Goal: Information Seeking & Learning: Learn about a topic

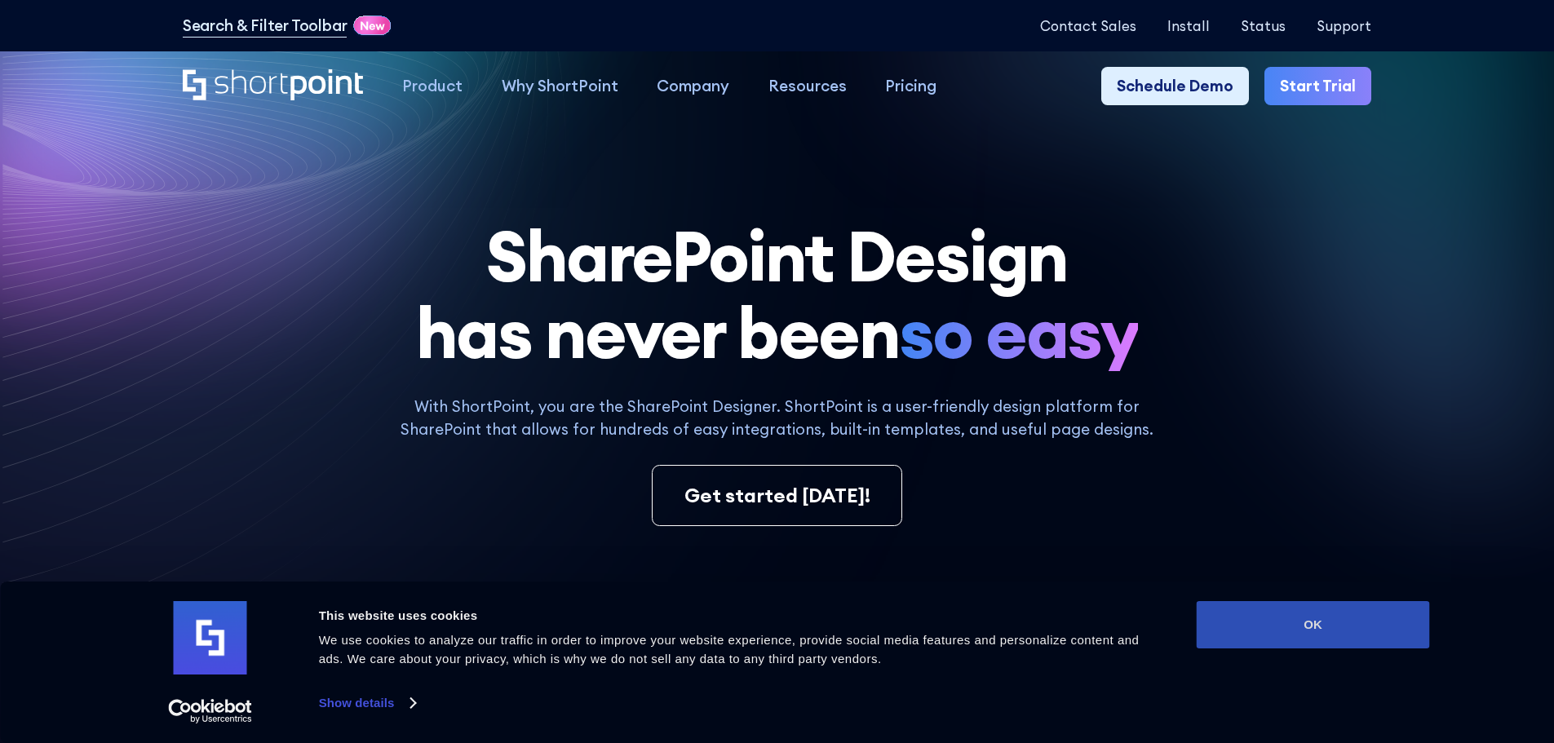
click at [1349, 623] on button "OK" at bounding box center [1313, 624] width 233 height 47
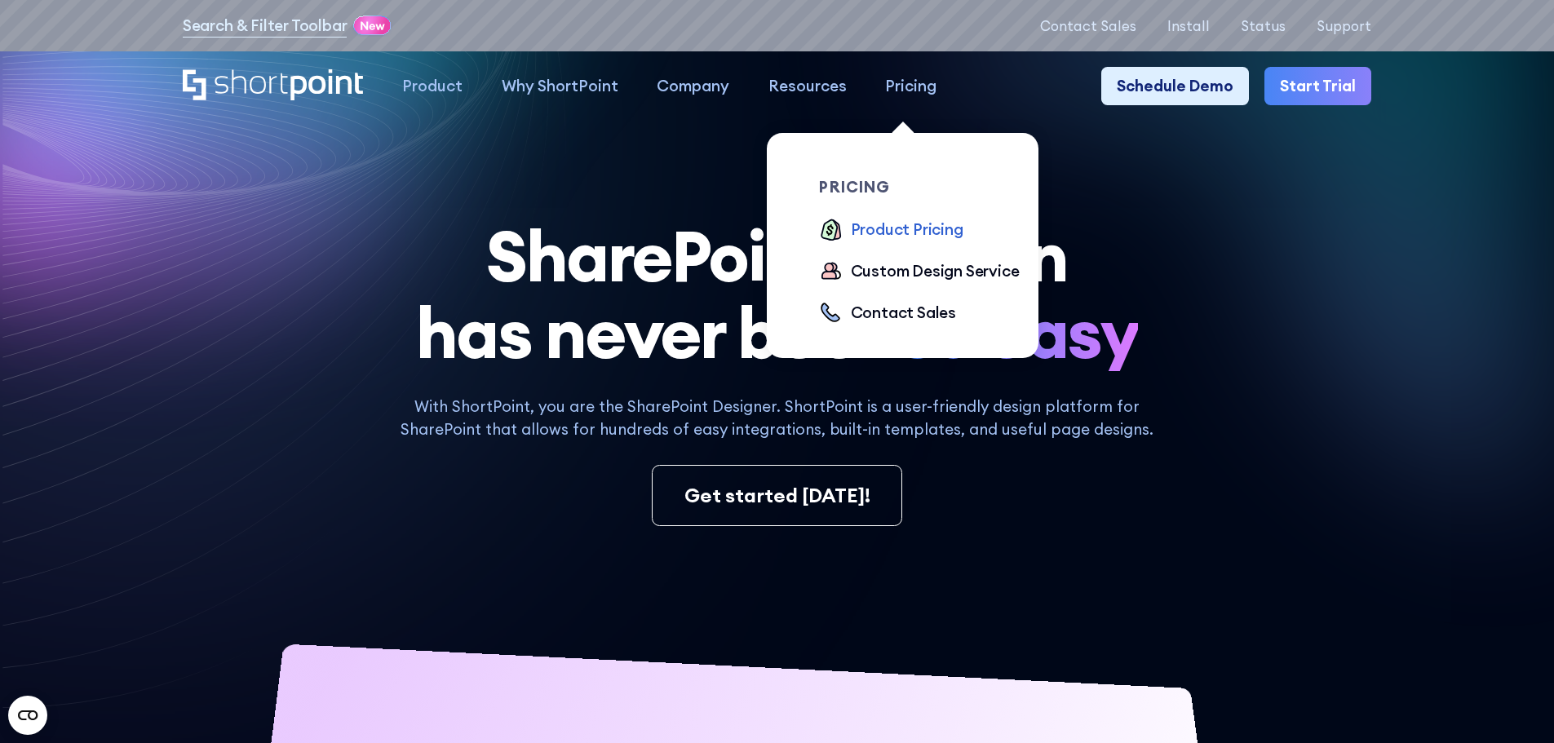
click at [950, 233] on div "Product Pricing" at bounding box center [907, 230] width 113 height 24
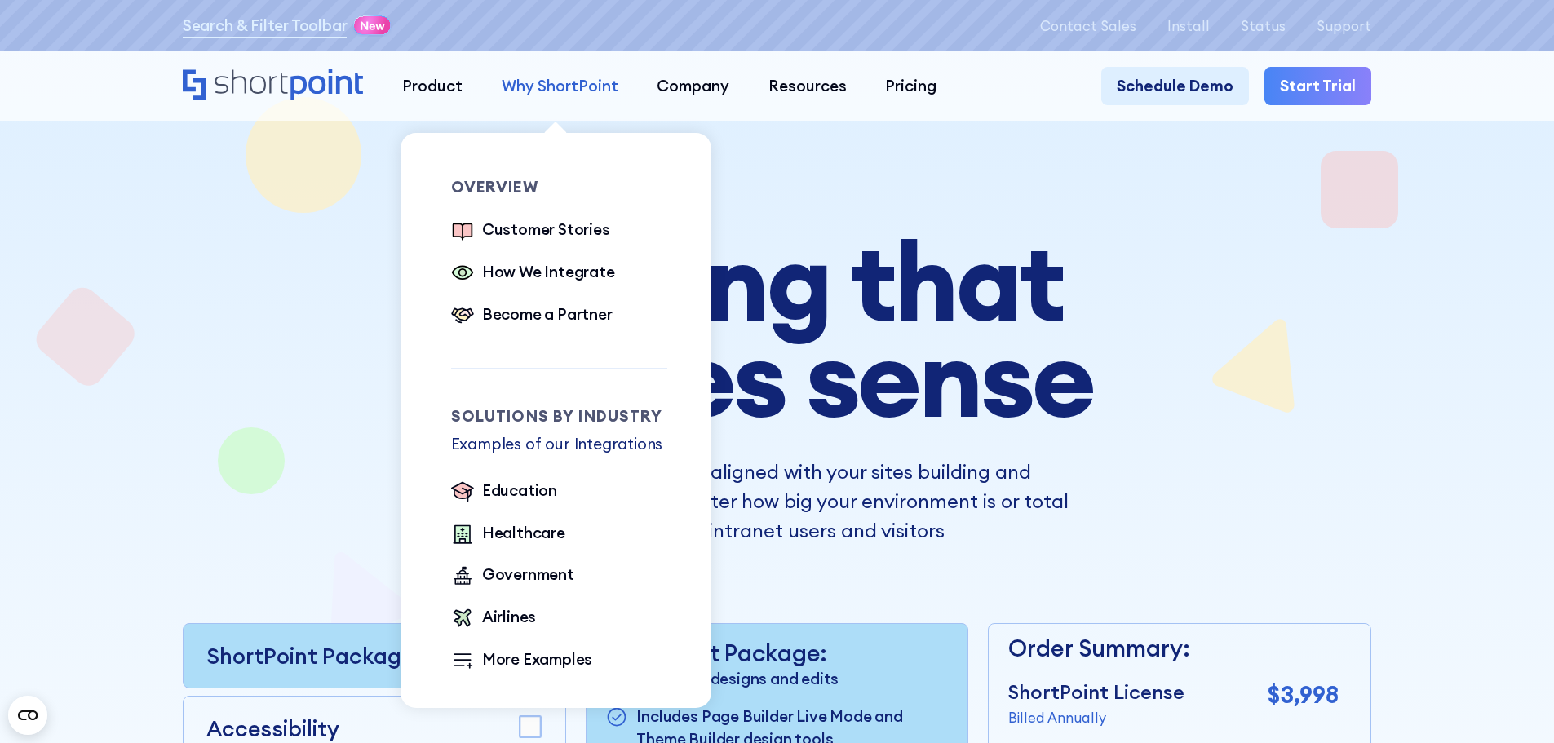
click at [533, 76] on div "Why ShortPoint" at bounding box center [560, 86] width 117 height 24
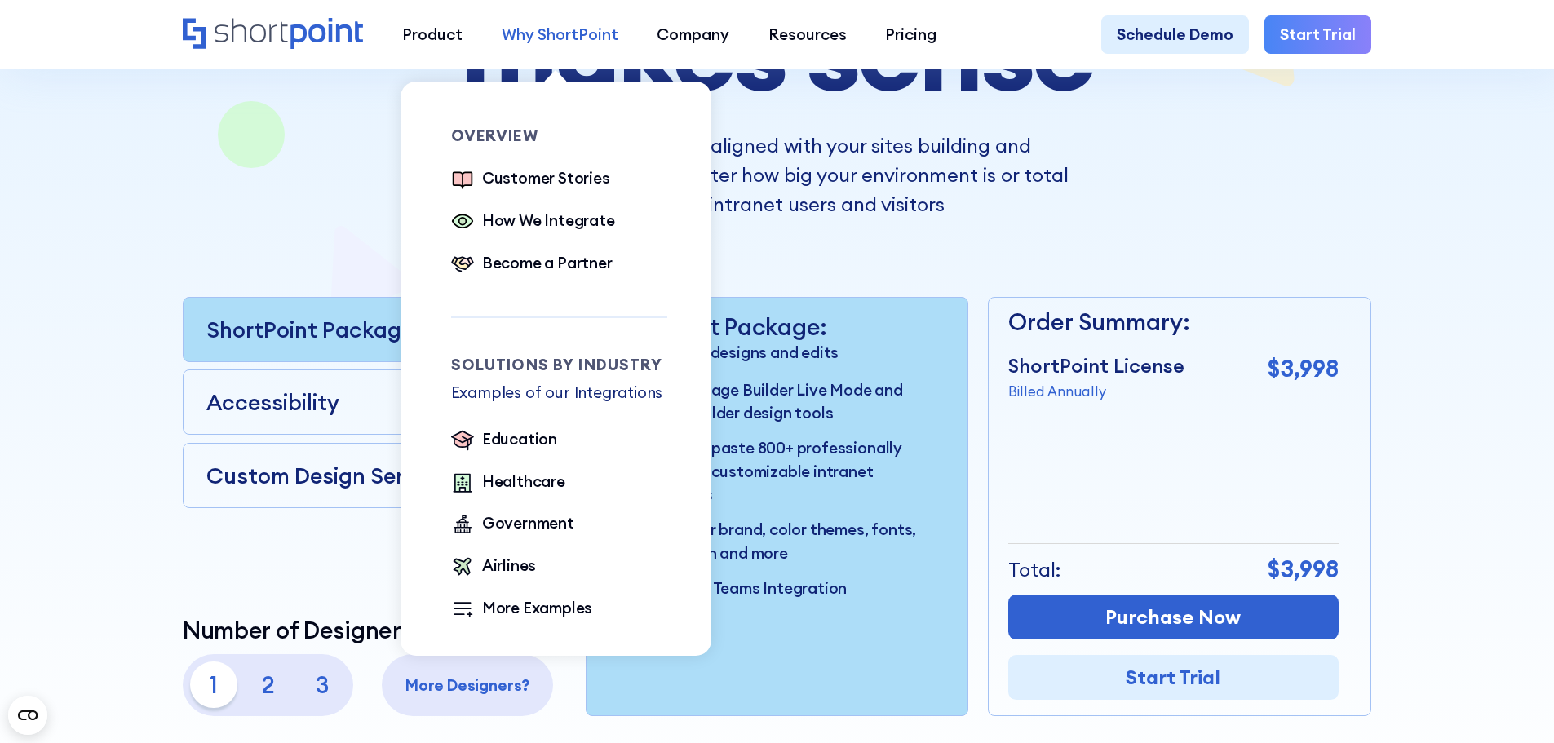
scroll to position [408, 0]
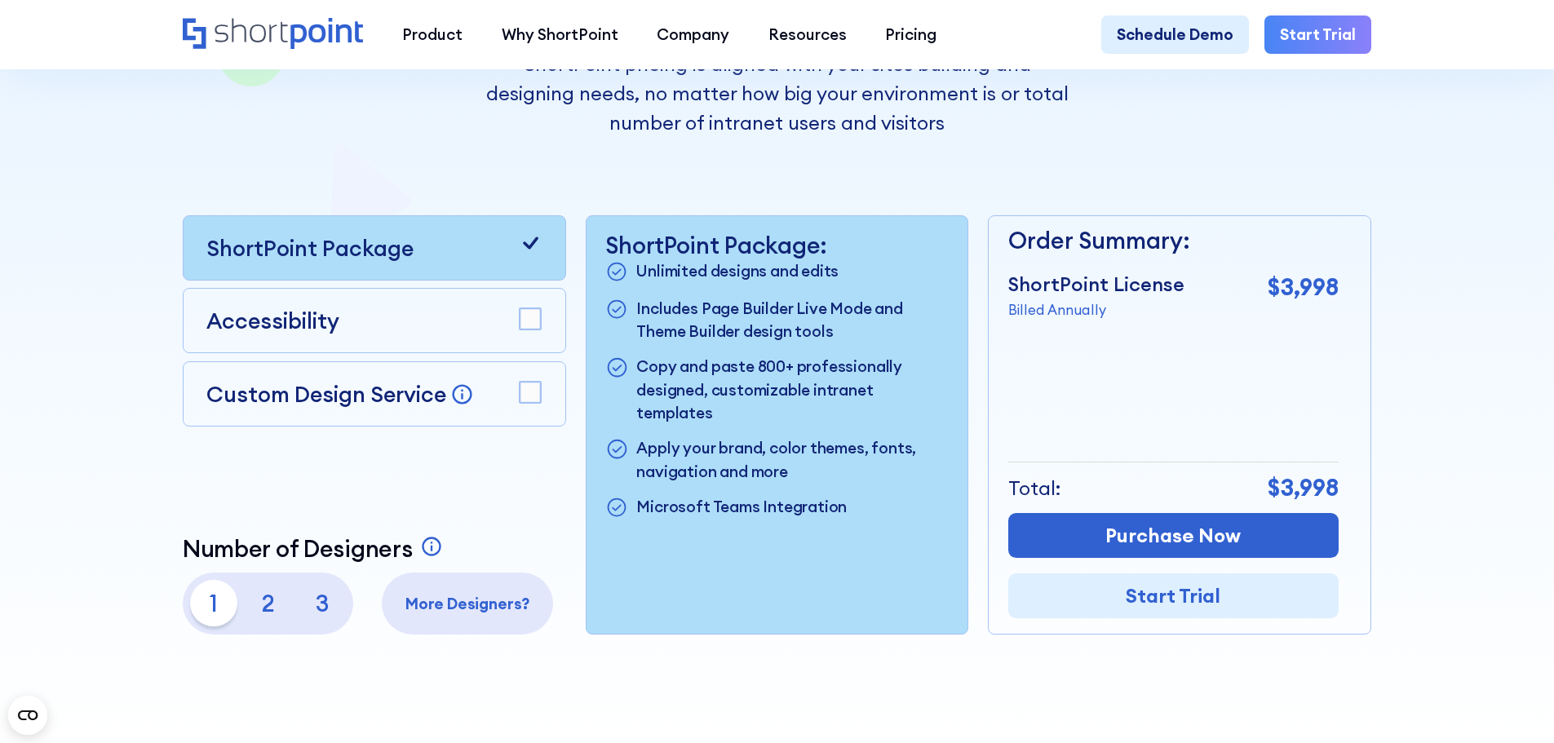
click at [837, 329] on p "Includes Page Builder Live Mode and Theme Builder design tools" at bounding box center [792, 320] width 312 height 47
click at [265, 619] on p "2" at bounding box center [268, 603] width 47 height 47
click at [197, 609] on p "1" at bounding box center [213, 603] width 47 height 47
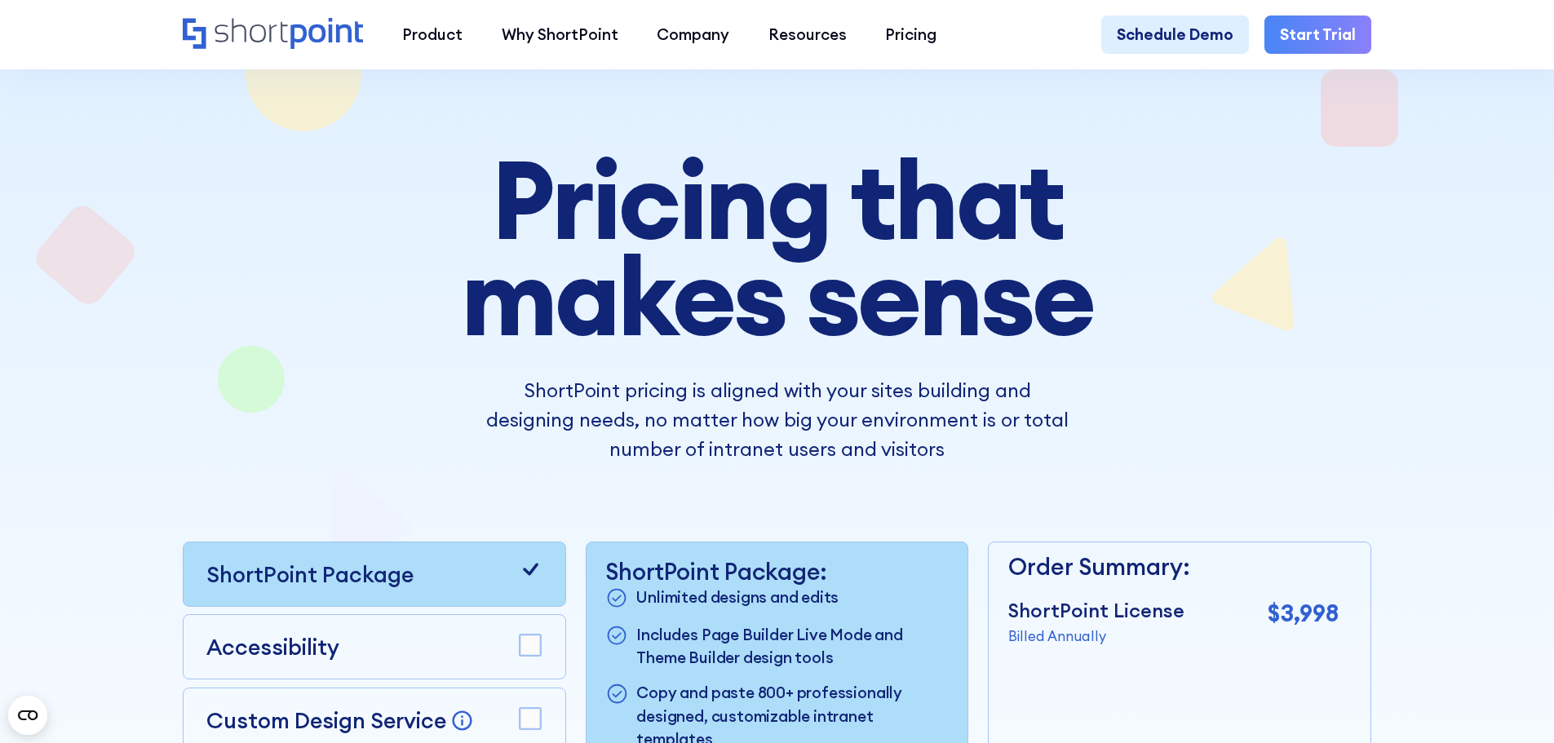
scroll to position [0, 0]
